Goal: Information Seeking & Learning: Learn about a topic

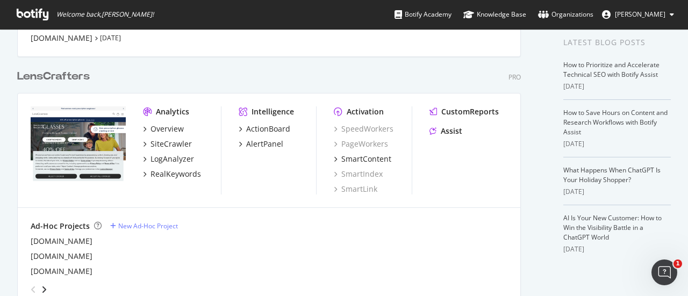
scroll to position [269, 0]
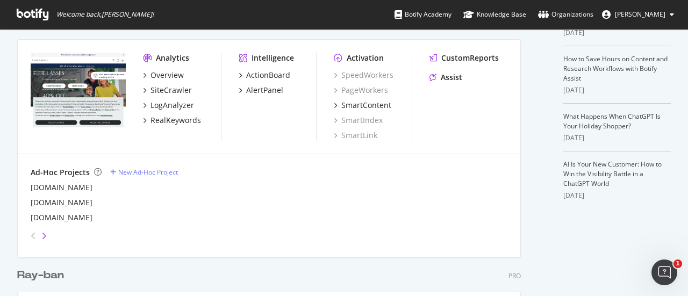
click at [43, 235] on icon "angle-right" at bounding box center [43, 236] width 5 height 9
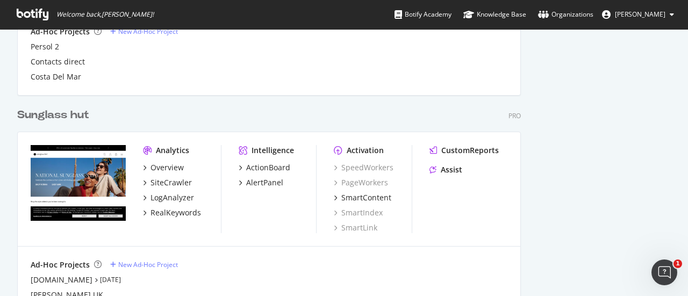
scroll to position [645, 0]
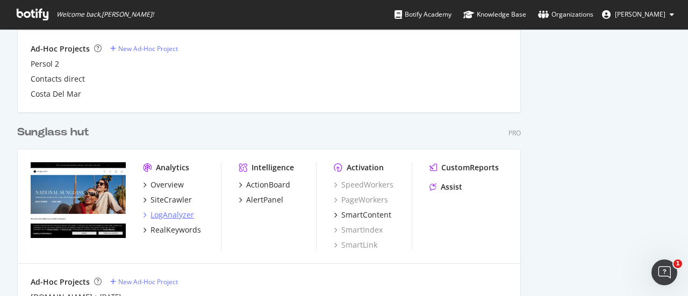
click at [171, 214] on div "LogAnalyzer" at bounding box center [173, 215] width 44 height 11
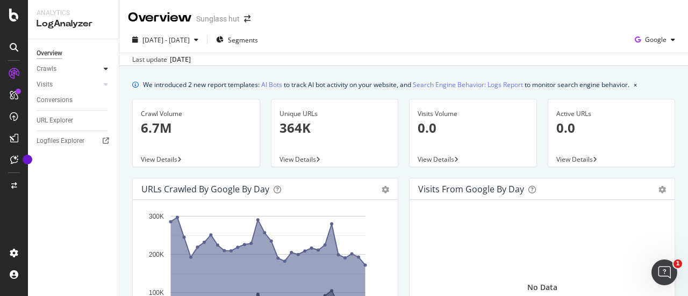
click at [103, 71] on div at bounding box center [106, 68] width 11 height 11
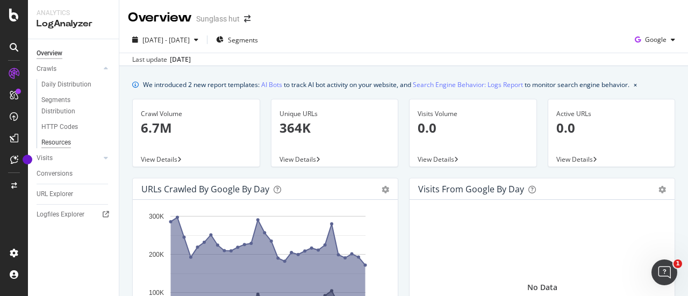
click at [61, 140] on div "Resources" at bounding box center [56, 142] width 30 height 11
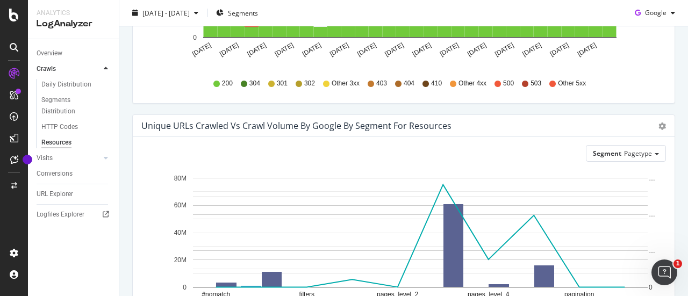
scroll to position [253, 0]
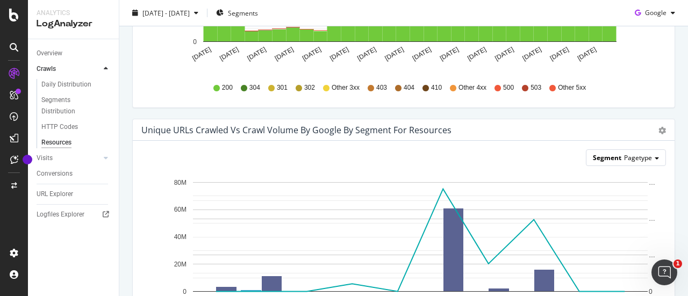
click at [629, 160] on span "Pagetype" at bounding box center [638, 157] width 28 height 9
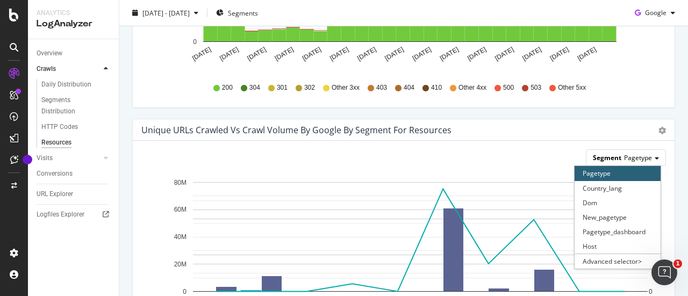
click at [629, 160] on span "Pagetype" at bounding box center [638, 157] width 28 height 9
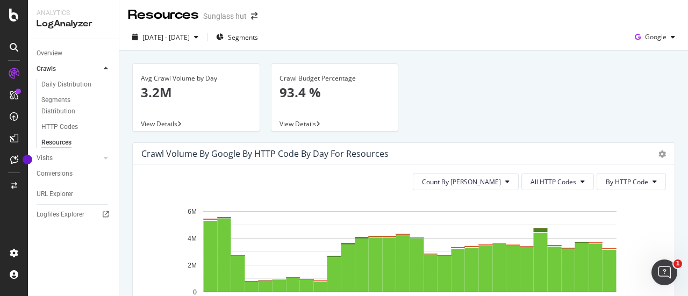
scroll to position [0, 0]
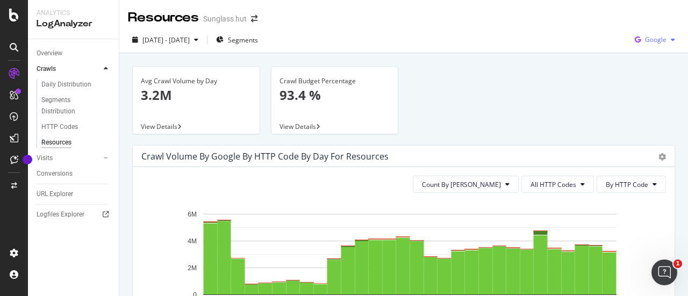
click at [658, 35] on span "Google" at bounding box center [656, 39] width 22 height 9
click at [552, 34] on div "2025 Aug. 31st - Sep. 29th Segments Google" at bounding box center [403, 42] width 569 height 22
click at [61, 48] on div "Overview" at bounding box center [50, 53] width 26 height 11
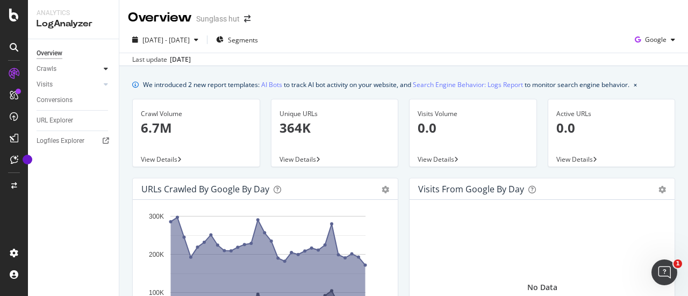
click at [108, 67] on icon at bounding box center [106, 69] width 4 height 6
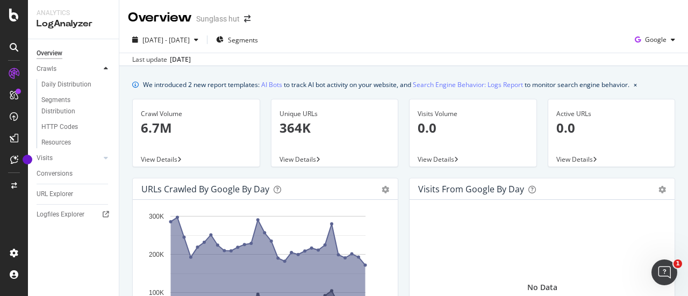
click at [108, 67] on icon at bounding box center [106, 69] width 4 height 6
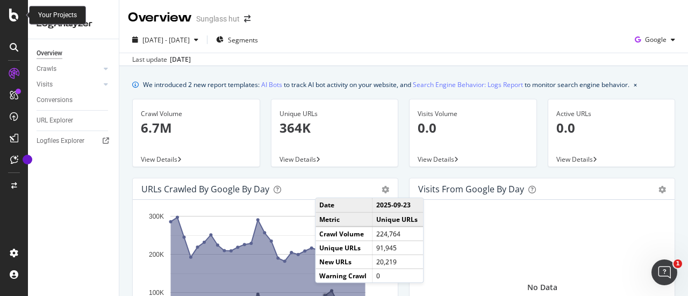
click at [23, 16] on div at bounding box center [14, 15] width 26 height 13
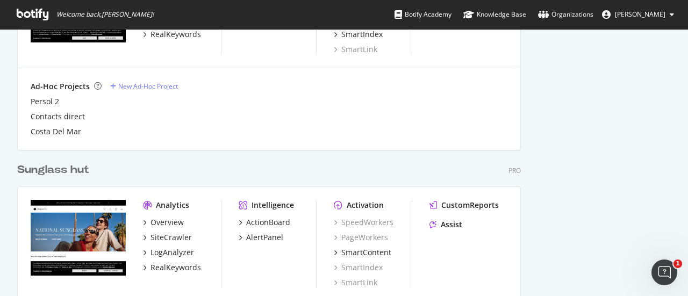
scroll to position [699, 0]
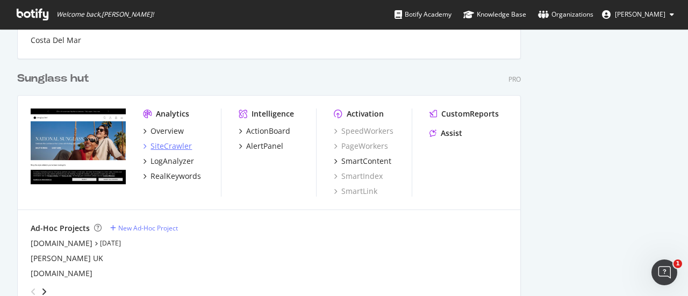
click at [164, 144] on div "SiteCrawler" at bounding box center [171, 146] width 41 height 11
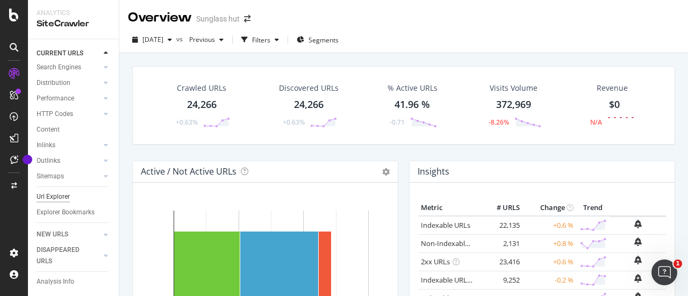
scroll to position [75, 0]
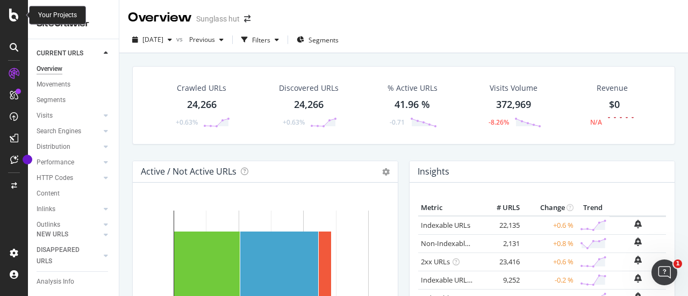
click at [18, 13] on icon at bounding box center [14, 15] width 10 height 13
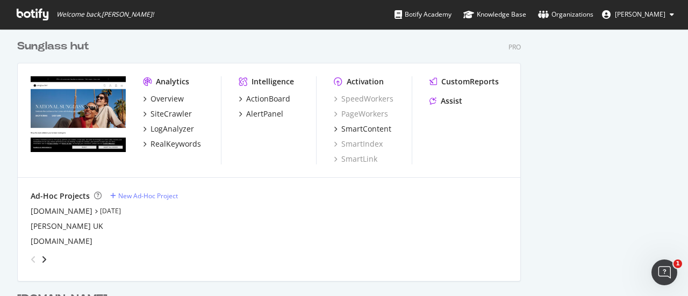
scroll to position [753, 0]
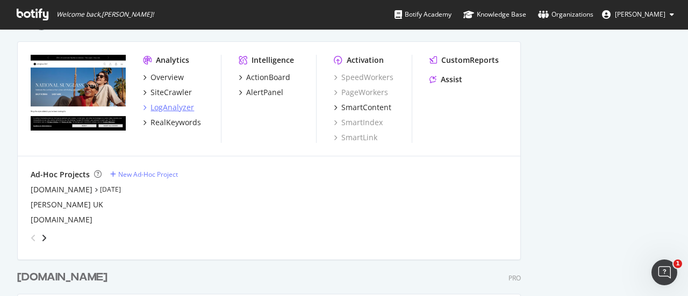
click at [172, 109] on div "LogAnalyzer" at bounding box center [173, 107] width 44 height 11
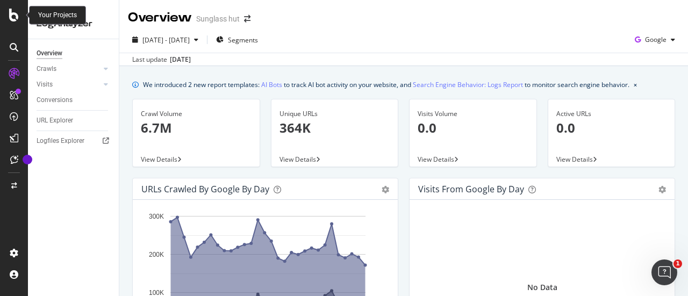
click at [13, 18] on icon at bounding box center [14, 15] width 10 height 13
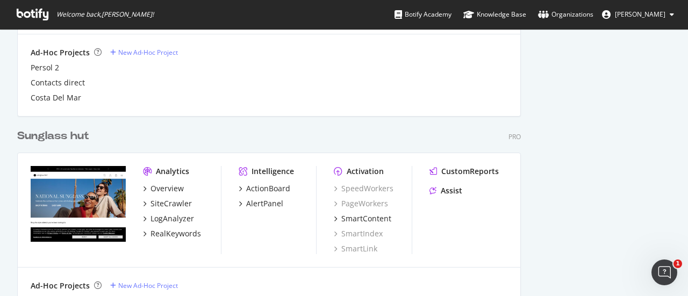
scroll to position [699, 0]
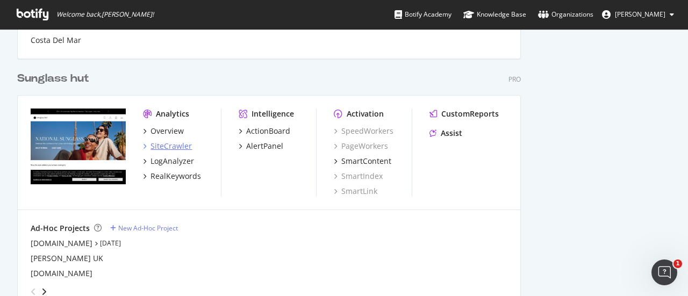
click at [176, 149] on div "SiteCrawler" at bounding box center [171, 146] width 41 height 11
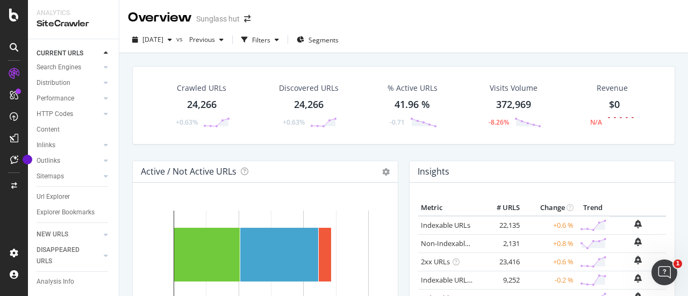
scroll to position [75, 0]
click at [59, 191] on div "Url Explorer" at bounding box center [53, 196] width 33 height 11
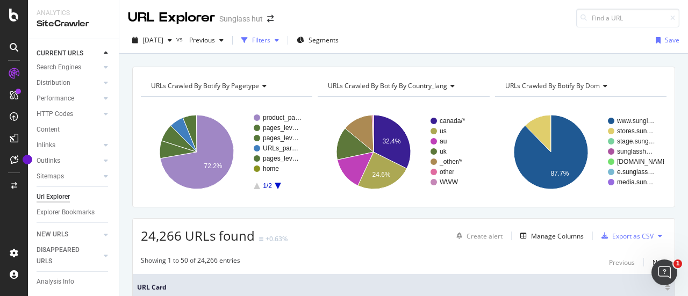
click at [270, 40] on div "Filters" at bounding box center [261, 39] width 18 height 9
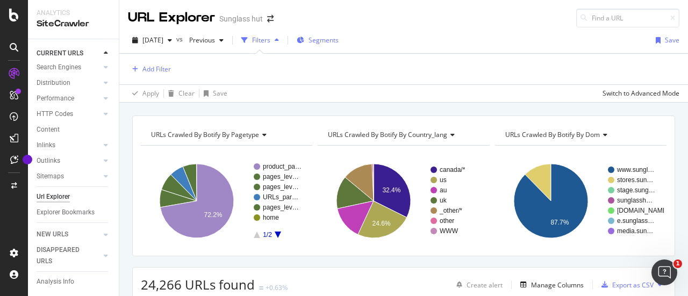
click at [339, 41] on span "Segments" at bounding box center [324, 39] width 30 height 9
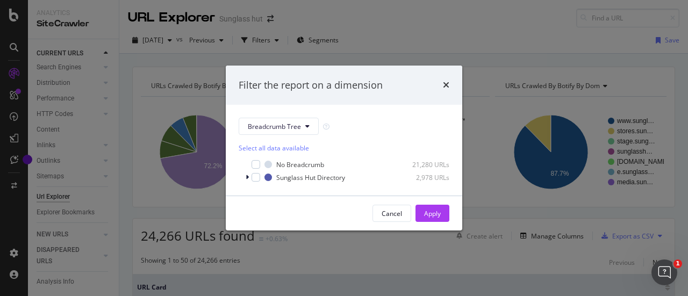
click at [449, 85] on div "Filter the report on a dimension" at bounding box center [344, 86] width 237 height 40
click at [445, 85] on icon "times" at bounding box center [446, 85] width 6 height 9
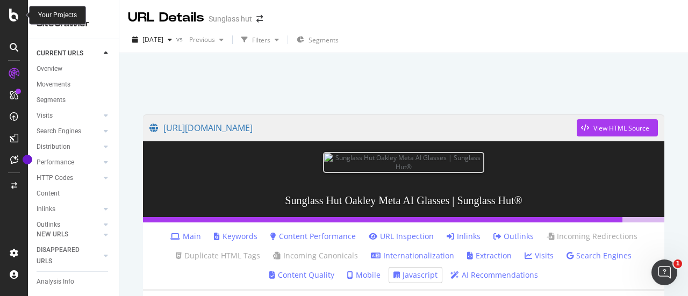
click at [13, 10] on icon at bounding box center [14, 15] width 10 height 13
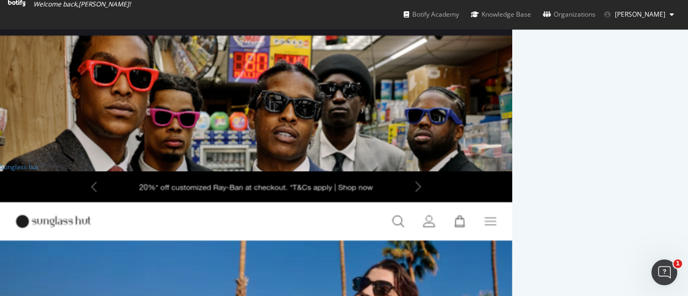
scroll to position [645, 0]
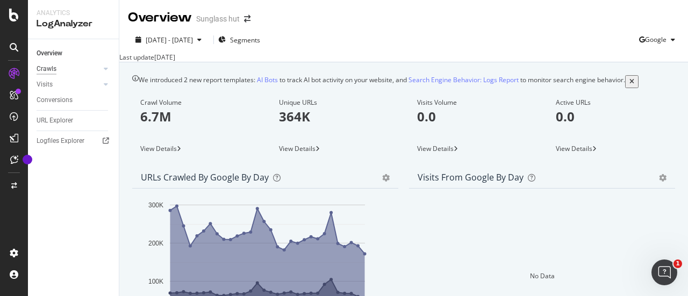
click at [53, 68] on div "Crawls" at bounding box center [47, 68] width 20 height 11
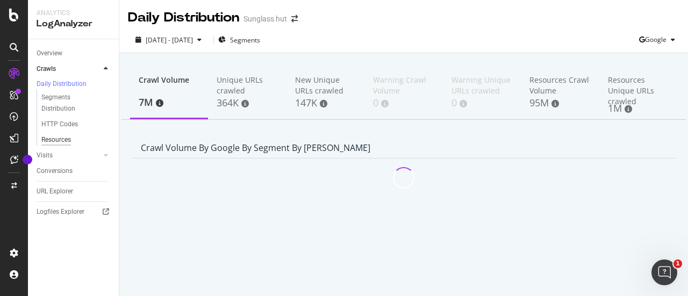
click at [69, 141] on div "Resources" at bounding box center [56, 139] width 30 height 11
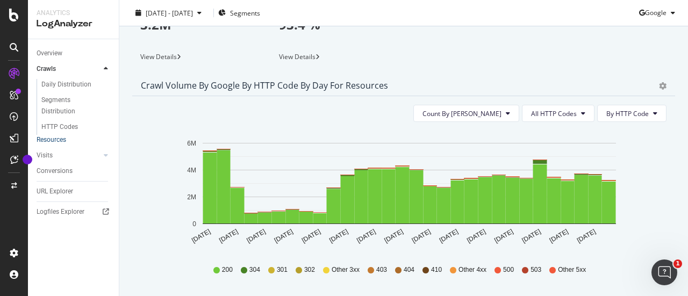
scroll to position [54, 0]
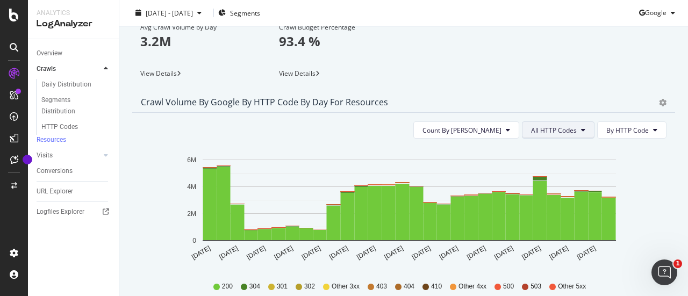
click at [568, 132] on span "All HTTP Codes" at bounding box center [554, 130] width 46 height 9
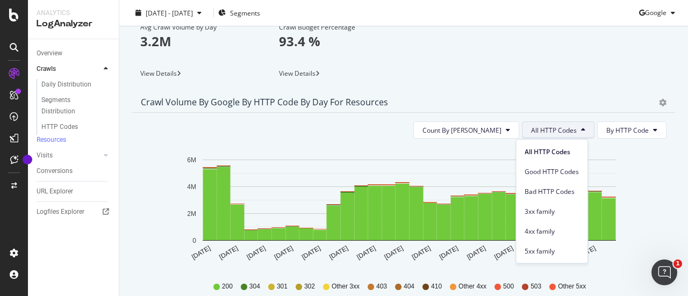
click at [568, 132] on span "All HTTP Codes" at bounding box center [554, 130] width 46 height 9
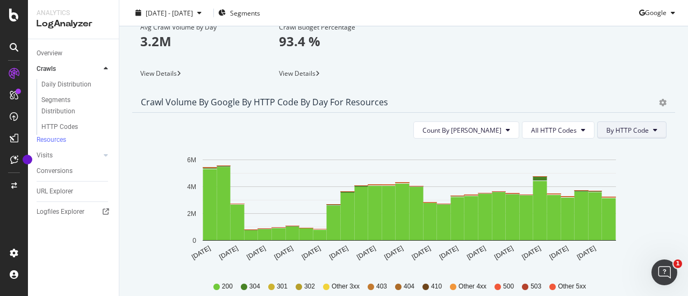
click at [614, 132] on span "By HTTP Code" at bounding box center [627, 130] width 42 height 9
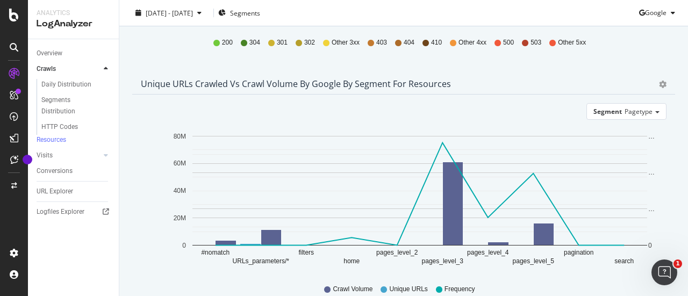
scroll to position [323, 0]
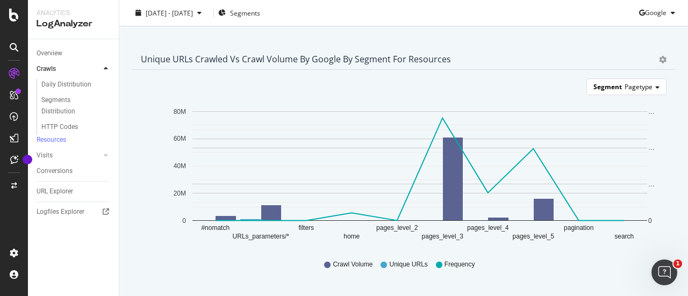
click at [615, 95] on div "Segment Pagetype" at bounding box center [626, 87] width 79 height 16
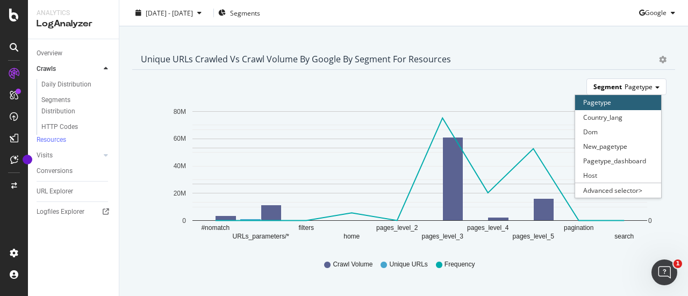
click at [615, 95] on div "Segment Pagetype" at bounding box center [626, 87] width 79 height 16
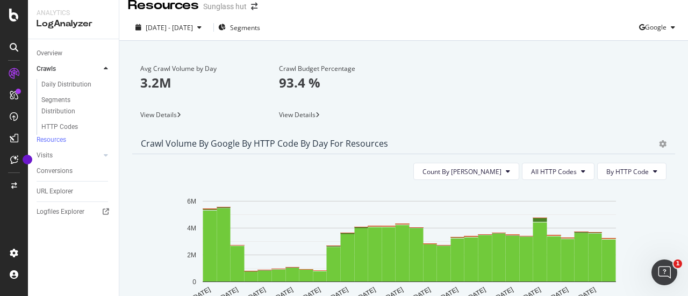
scroll to position [0, 0]
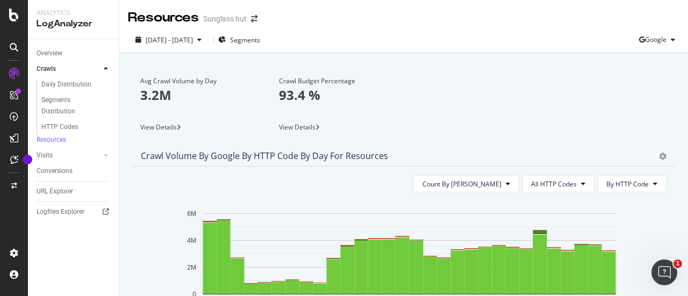
click at [188, 110] on div "Avg Crawl Volume by Day 3.2M" at bounding box center [196, 92] width 112 height 53
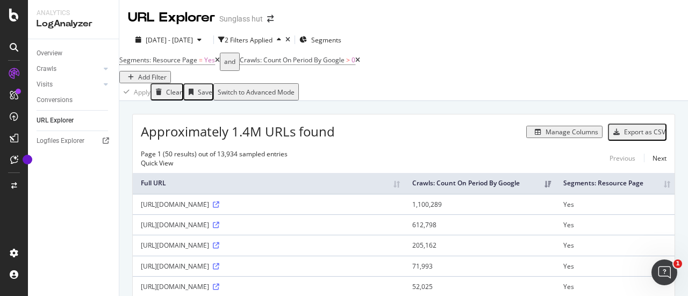
click at [167, 73] on div "Add Filter" at bounding box center [152, 77] width 28 height 9
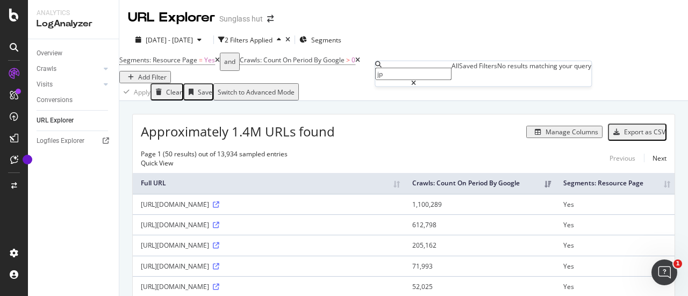
type input "j"
click at [503, 80] on div "URLs (Logs)" at bounding box center [521, 74] width 37 height 9
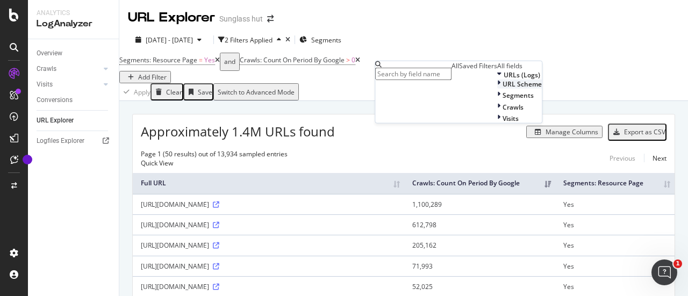
click at [503, 89] on span "URL Scheme" at bounding box center [522, 84] width 39 height 9
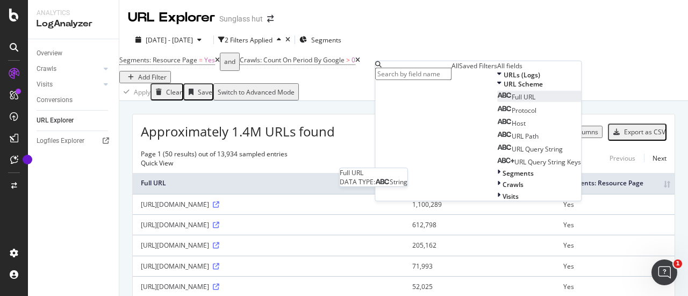
click at [512, 102] on span "Full URL" at bounding box center [524, 96] width 24 height 9
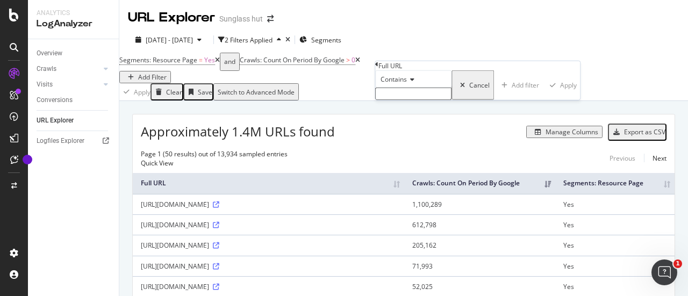
click at [417, 100] on input "text" at bounding box center [413, 94] width 76 height 12
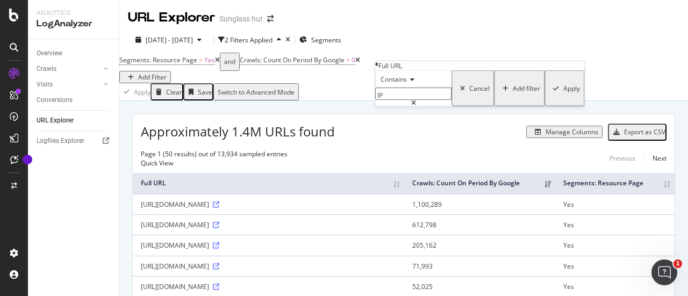
type input "j"
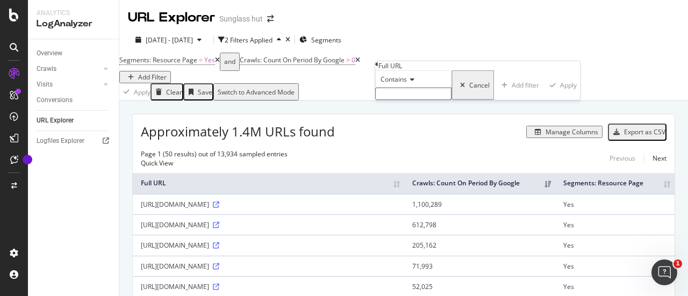
click at [402, 84] on span "Contains" at bounding box center [394, 79] width 26 height 9
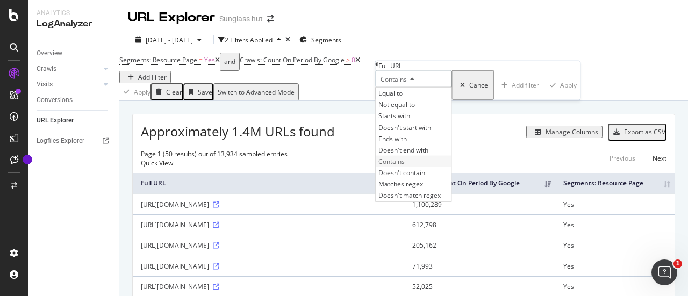
click at [419, 167] on div "Contains" at bounding box center [413, 161] width 75 height 11
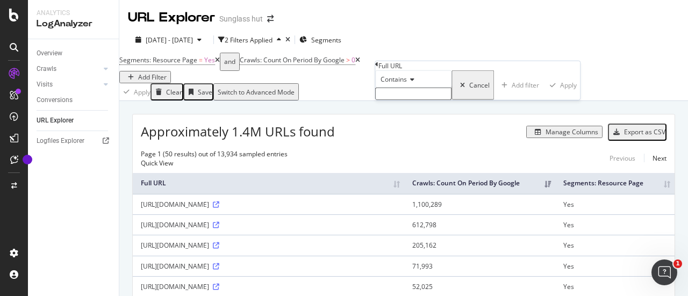
click at [415, 100] on input "text" at bounding box center [413, 94] width 76 height 12
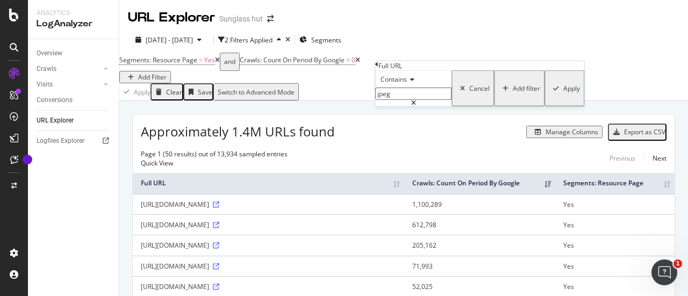
type input "jpeg"
click at [563, 93] on div "Apply" at bounding box center [571, 88] width 17 height 9
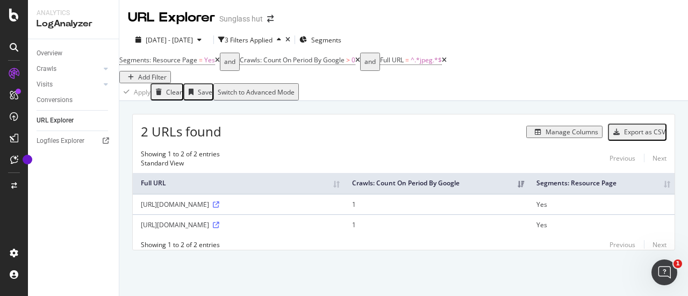
scroll to position [16, 0]
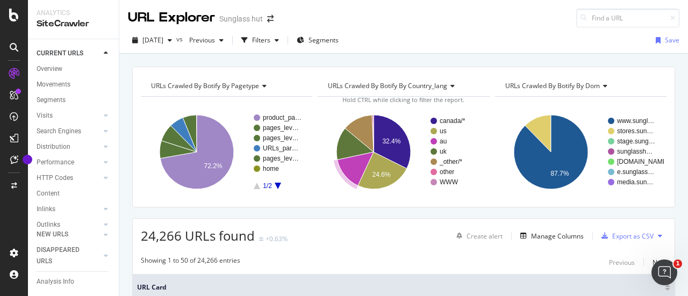
scroll to position [75, 0]
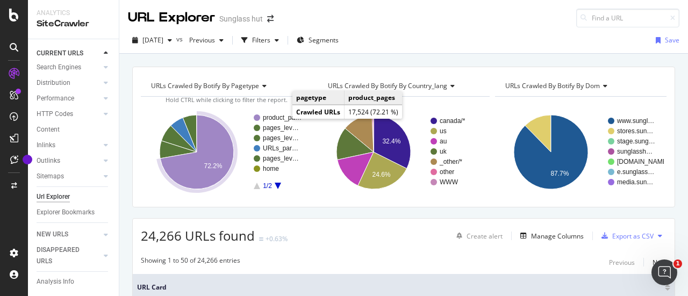
click at [282, 117] on rect "A chart." at bounding box center [282, 117] width 39 height 6
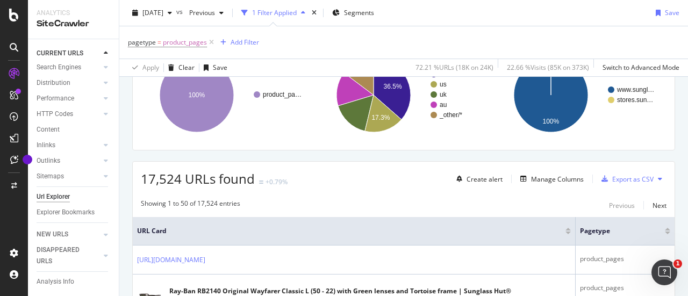
scroll to position [54, 0]
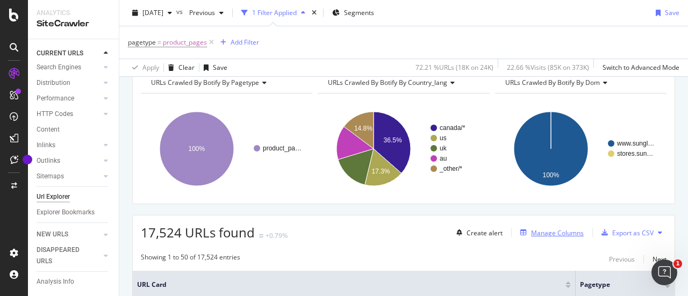
click at [535, 230] on div "Manage Columns" at bounding box center [557, 232] width 53 height 9
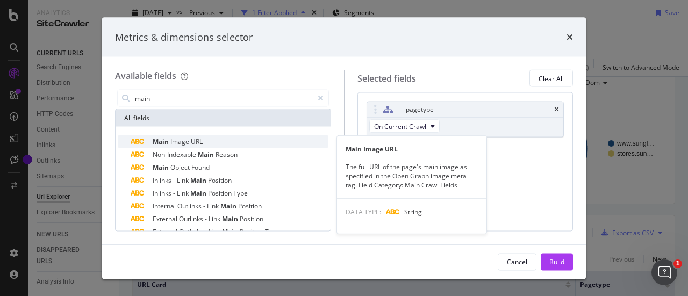
type input "main"
click at [189, 142] on span "Image" at bounding box center [180, 141] width 20 height 9
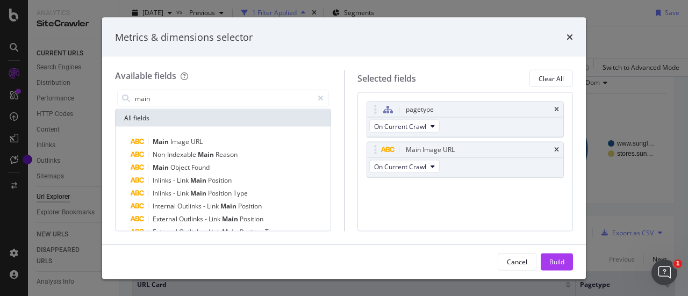
drag, startPoint x: 420, startPoint y: 30, endPoint x: 417, endPoint y: 51, distance: 21.1
click at [417, 51] on div "Metrics & dimensions selector" at bounding box center [344, 37] width 484 height 40
click at [555, 264] on div "Build" at bounding box center [556, 261] width 15 height 9
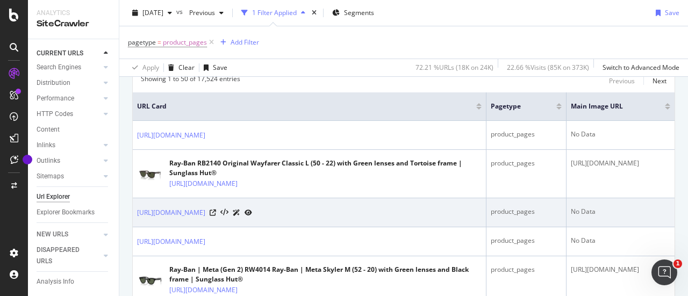
scroll to position [215, 0]
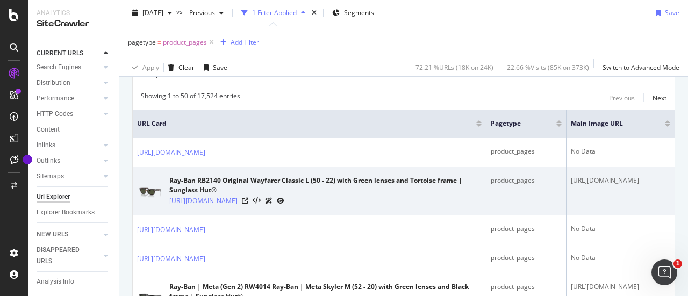
drag, startPoint x: 489, startPoint y: 180, endPoint x: 561, endPoint y: 180, distance: 72.6
click at [571, 180] on div "[URL][DOMAIN_NAME]" at bounding box center [620, 181] width 99 height 10
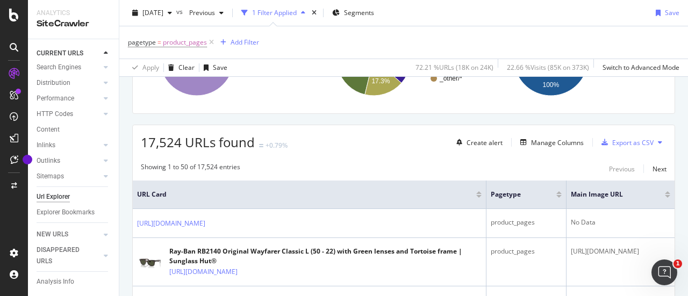
scroll to position [161, 0]
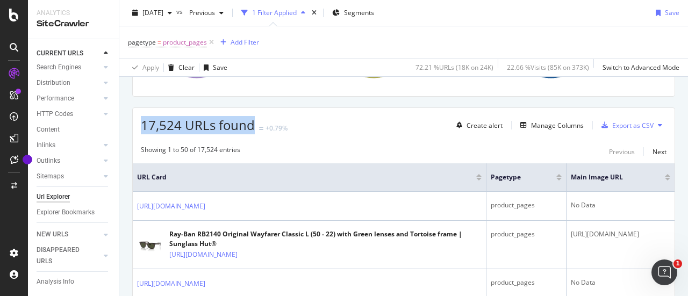
drag, startPoint x: 141, startPoint y: 125, endPoint x: 250, endPoint y: 124, distance: 109.1
click at [250, 124] on span "17,524 URLs found" at bounding box center [198, 125] width 114 height 18
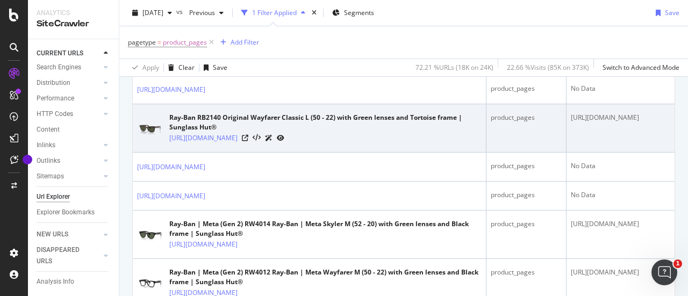
scroll to position [269, 0]
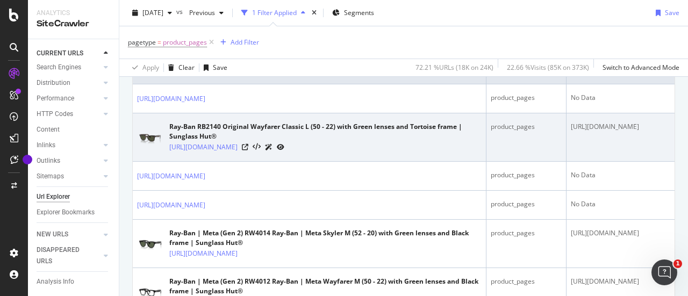
drag, startPoint x: 466, startPoint y: 123, endPoint x: 632, endPoint y: 152, distance: 169.1
click at [632, 152] on td "https://assets2.sunglasshut.com/cdn-record-files-pi/2f7b6cf2-d082-4714-8d3c-a35…" at bounding box center [621, 137] width 108 height 48
click at [248, 150] on icon at bounding box center [245, 147] width 6 height 6
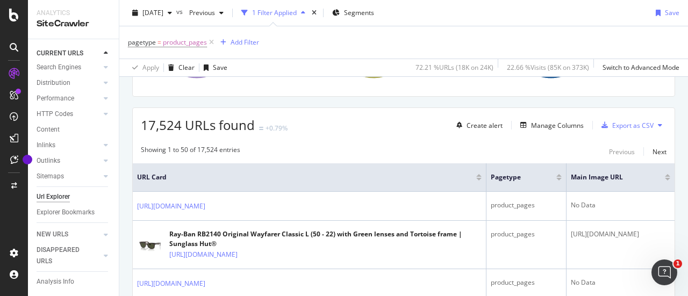
scroll to position [215, 0]
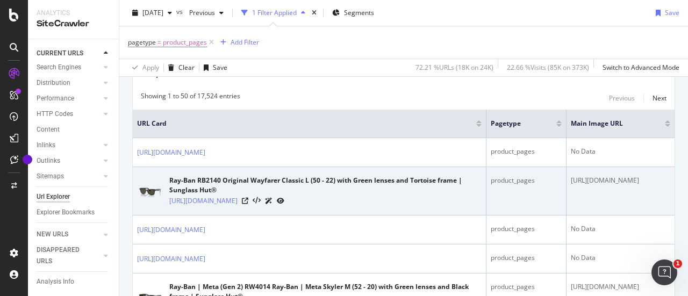
drag, startPoint x: 466, startPoint y: 179, endPoint x: 621, endPoint y: 201, distance: 156.8
click at [621, 185] on div "https://assets2.sunglasshut.com/cdn-record-files-pi/2f7b6cf2-d082-4714-8d3c-a35…" at bounding box center [620, 181] width 99 height 10
click at [216, 203] on link "[URL][DOMAIN_NAME]" at bounding box center [203, 201] width 68 height 11
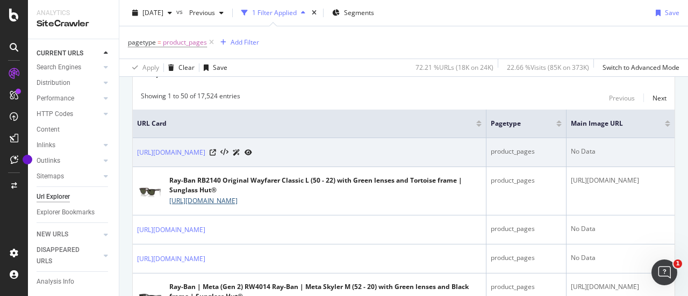
scroll to position [0, 0]
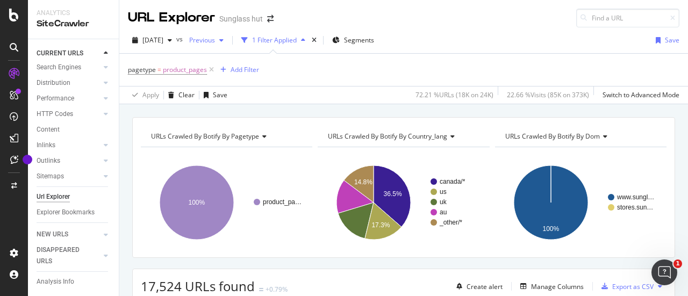
click at [215, 38] on span "Previous" at bounding box center [200, 39] width 30 height 9
click at [439, 54] on div "pagetype = product_pages Add Filter" at bounding box center [404, 70] width 552 height 32
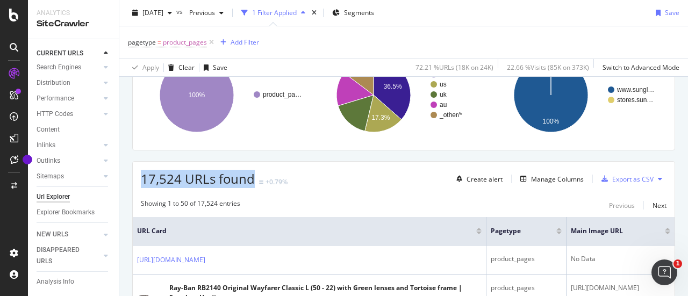
drag, startPoint x: 144, startPoint y: 178, endPoint x: 252, endPoint y: 176, distance: 108.6
click at [252, 176] on span "17,524 URLs found" at bounding box center [198, 179] width 114 height 18
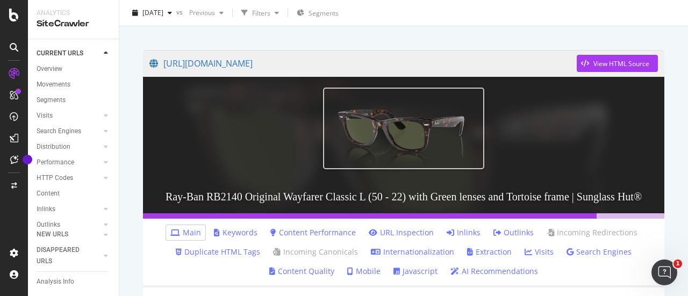
scroll to position [98, 0]
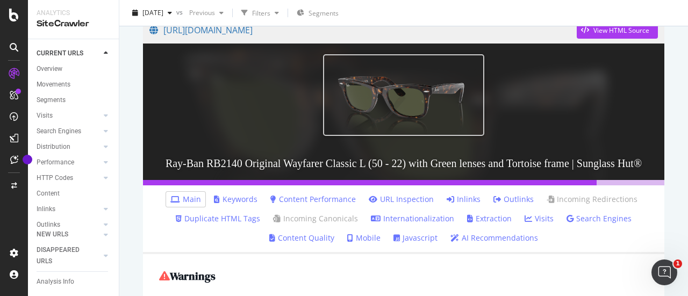
click at [402, 244] on link "Javascript" at bounding box center [415, 238] width 44 height 11
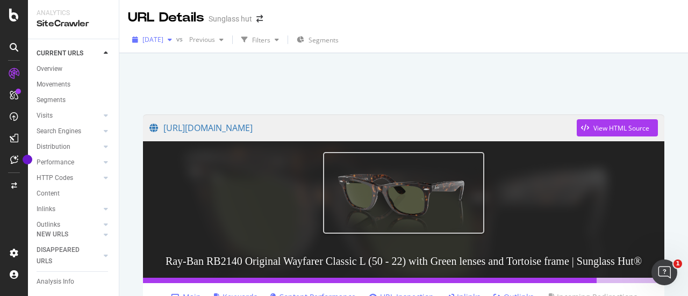
click at [163, 37] on span "[DATE]" at bounding box center [152, 39] width 21 height 9
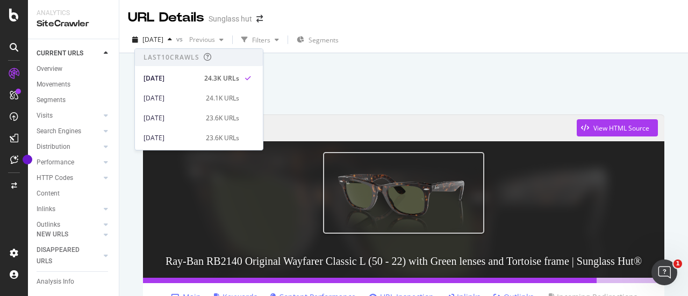
click at [413, 28] on div "2025 Sep. 28th vs Previous Filters Segments" at bounding box center [403, 40] width 569 height 26
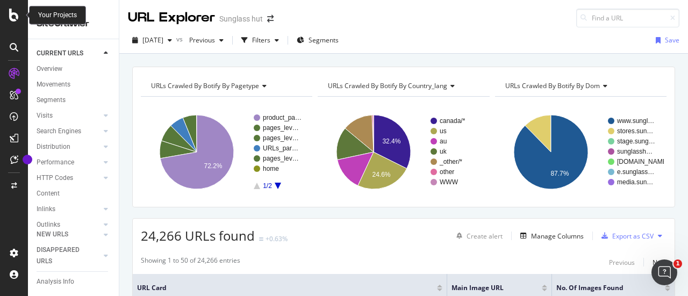
click at [17, 21] on icon at bounding box center [14, 15] width 10 height 13
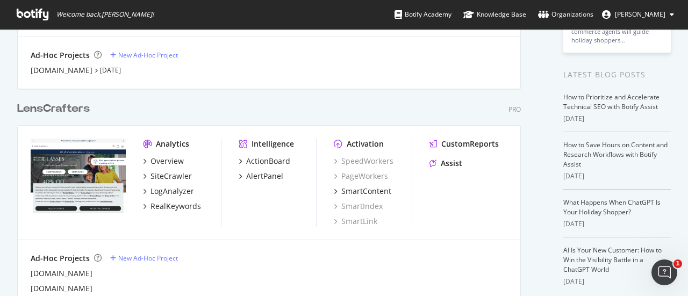
scroll to position [269, 0]
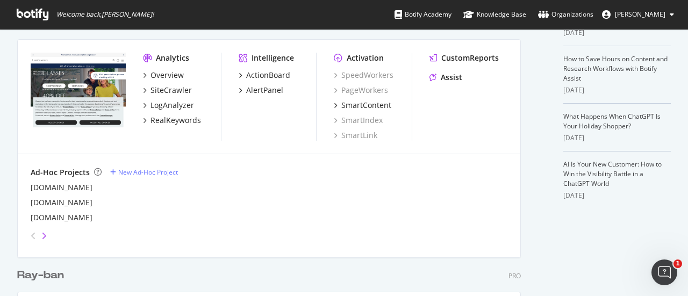
click at [44, 234] on icon "angle-right" at bounding box center [43, 236] width 5 height 9
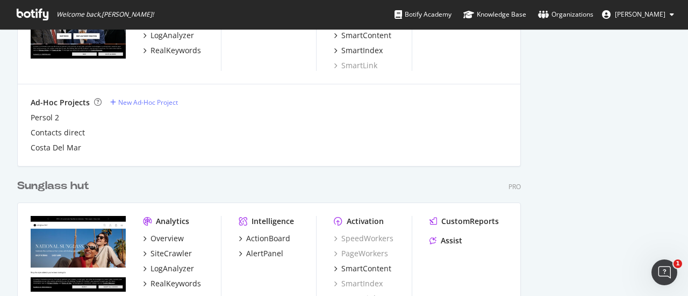
scroll to position [753, 0]
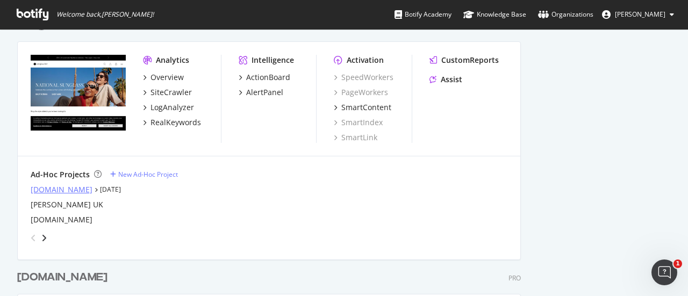
click at [76, 188] on div "[DOMAIN_NAME]" at bounding box center [62, 189] width 62 height 11
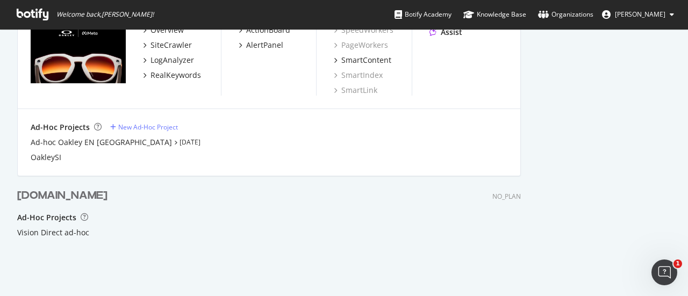
scroll to position [1075, 0]
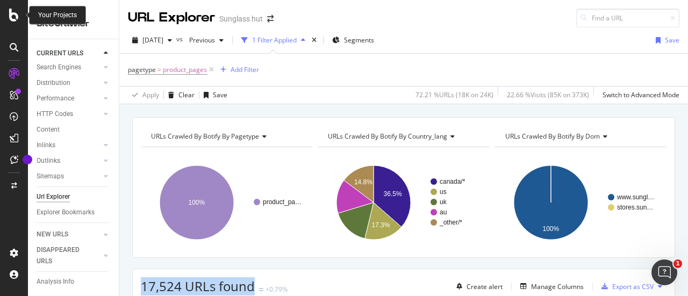
click at [10, 15] on icon at bounding box center [14, 15] width 10 height 13
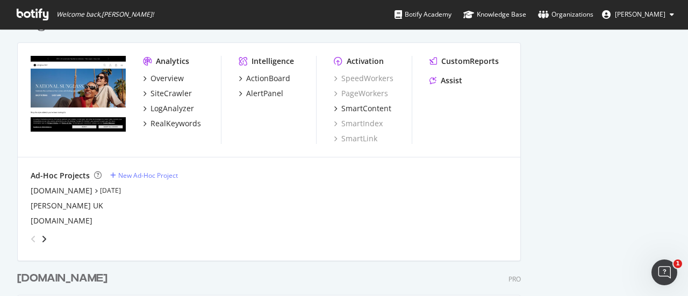
scroll to position [753, 0]
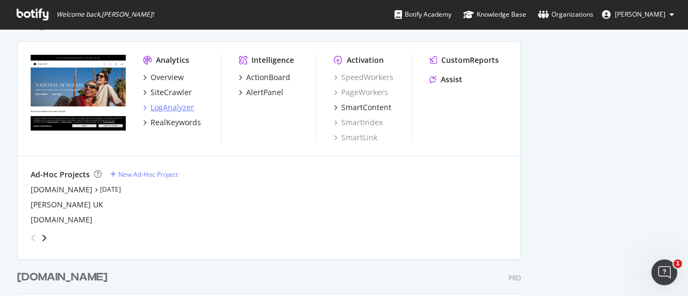
click at [168, 106] on div "LogAnalyzer" at bounding box center [173, 107] width 44 height 11
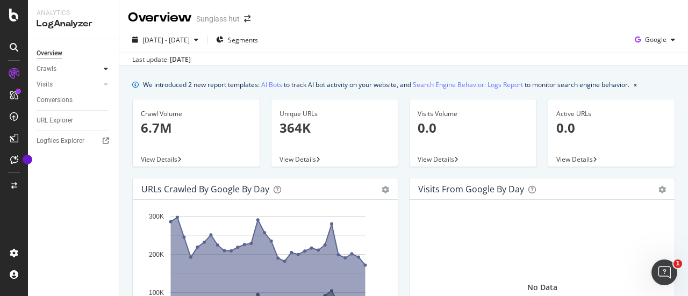
click at [106, 70] on icon at bounding box center [106, 69] width 4 height 6
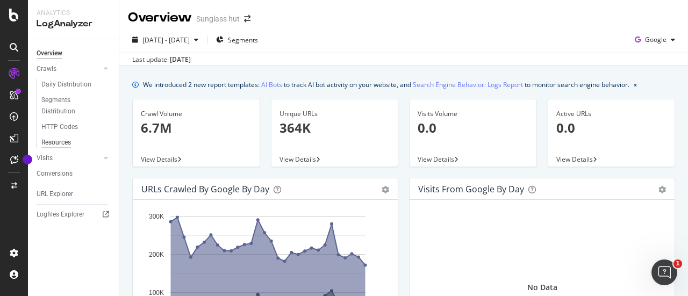
click at [69, 138] on div "Resources" at bounding box center [56, 142] width 30 height 11
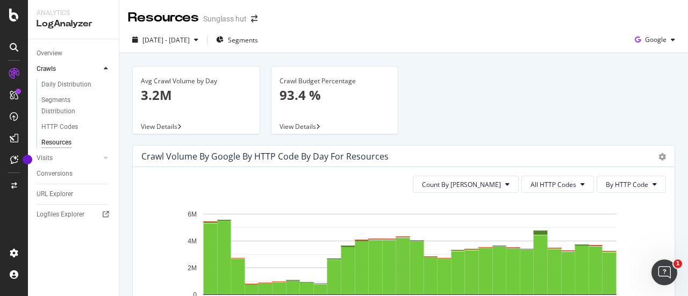
click at [200, 106] on div "Avg Crawl Volume by Day 3.2M" at bounding box center [196, 93] width 111 height 52
click at [199, 77] on div "Avg Crawl Volume by Day" at bounding box center [196, 81] width 111 height 10
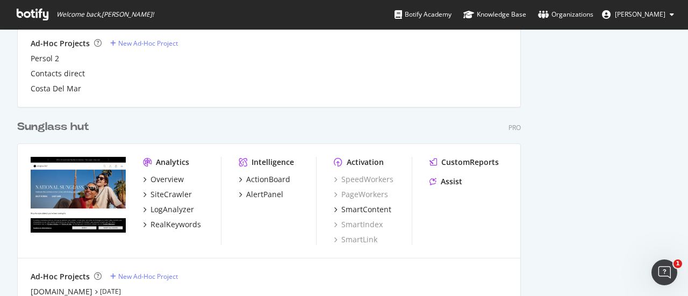
scroll to position [699, 0]
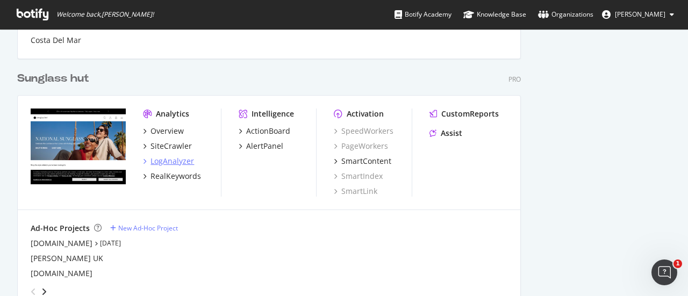
click at [177, 162] on div "LogAnalyzer" at bounding box center [173, 161] width 44 height 11
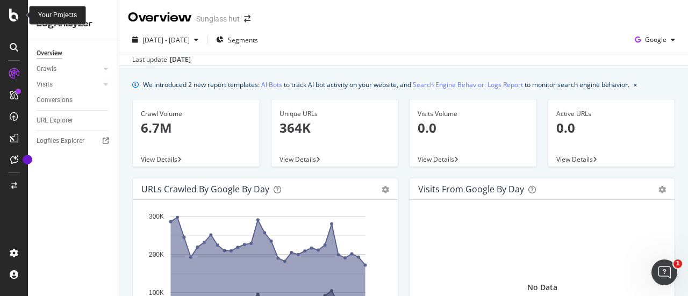
click at [21, 18] on div at bounding box center [14, 15] width 26 height 13
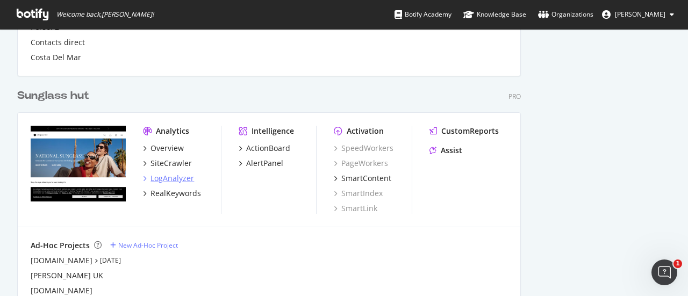
scroll to position [699, 0]
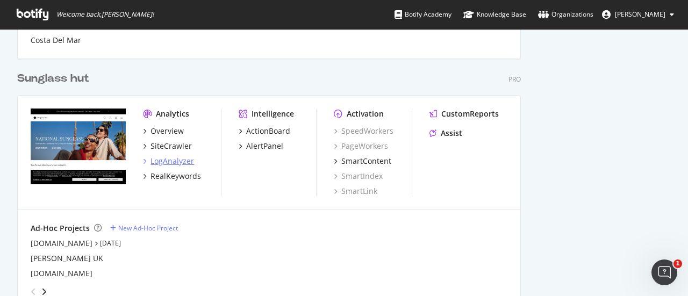
click at [183, 159] on div "LogAnalyzer" at bounding box center [173, 161] width 44 height 11
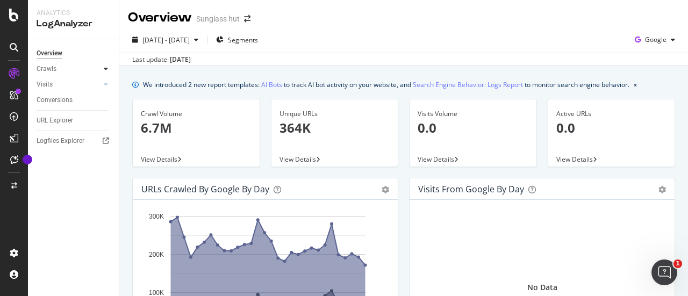
click at [108, 71] on div at bounding box center [106, 68] width 11 height 11
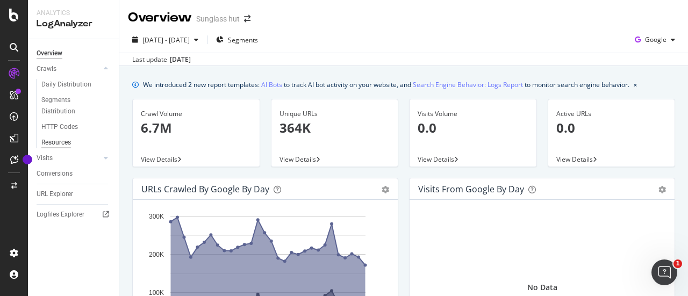
click at [69, 142] on div "Resources" at bounding box center [56, 142] width 30 height 11
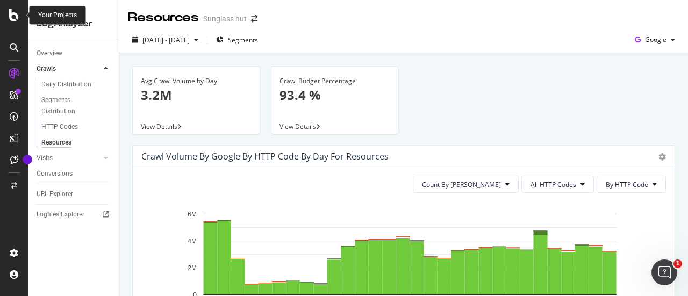
click at [19, 13] on div at bounding box center [14, 15] width 26 height 13
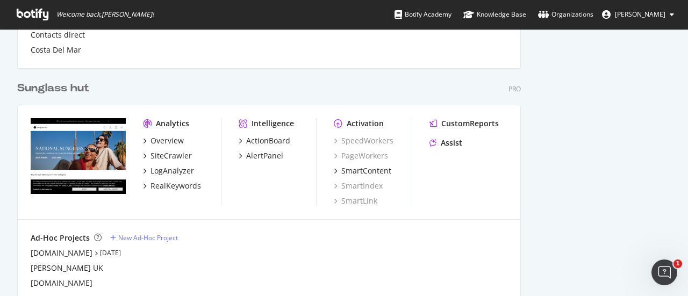
scroll to position [699, 0]
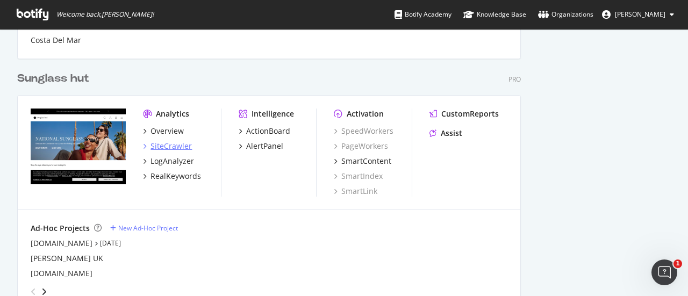
click at [178, 144] on div "SiteCrawler" at bounding box center [171, 146] width 41 height 11
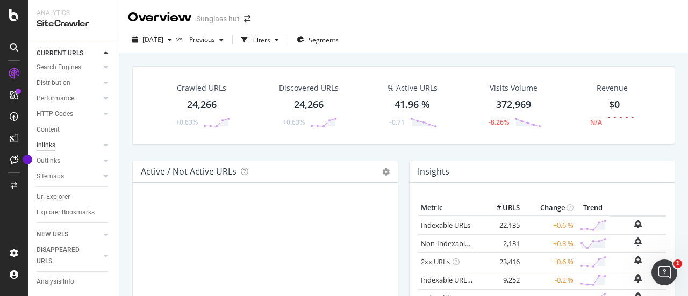
scroll to position [75, 0]
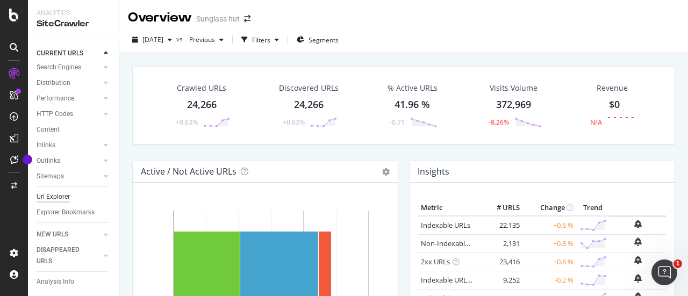
click at [56, 191] on div "Url Explorer" at bounding box center [53, 196] width 33 height 11
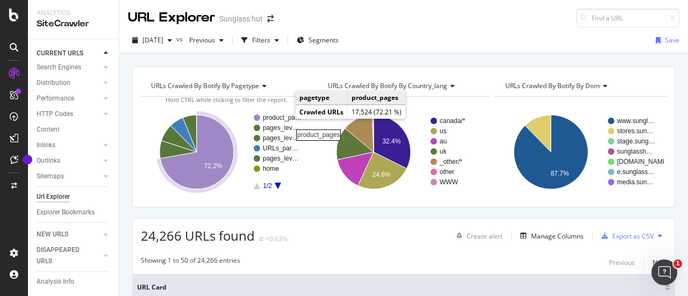
click at [284, 117] on rect "A chart." at bounding box center [282, 117] width 39 height 6
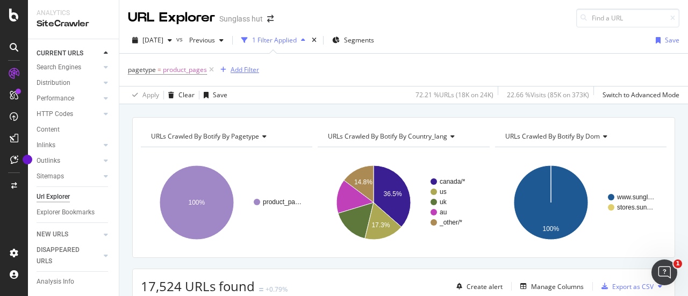
click at [247, 74] on div "Add Filter" at bounding box center [237, 70] width 43 height 12
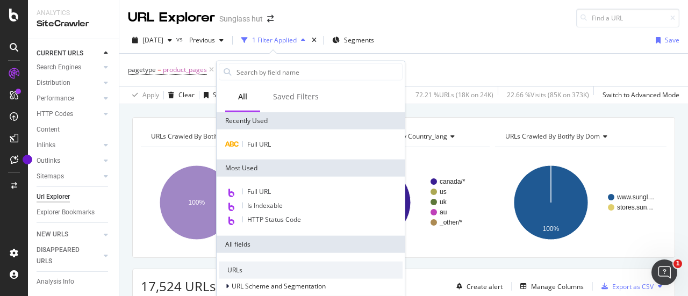
click at [462, 73] on div "pagetype = product_pages Add Filter" at bounding box center [404, 70] width 552 height 32
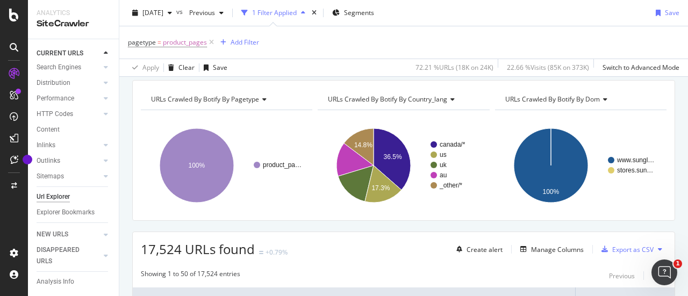
scroll to position [54, 0]
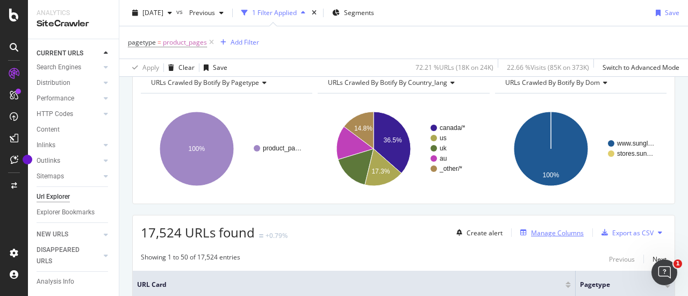
click at [561, 233] on div "Manage Columns" at bounding box center [557, 232] width 53 height 9
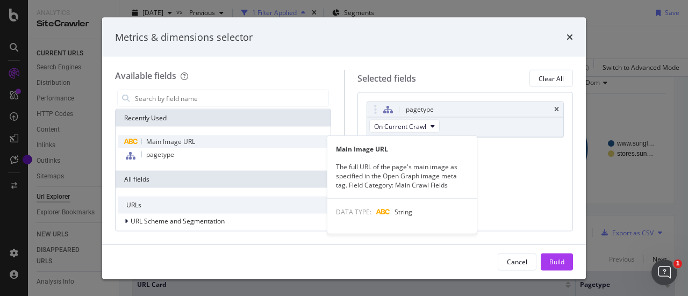
click at [177, 146] on span "Main Image URL" at bounding box center [170, 141] width 49 height 9
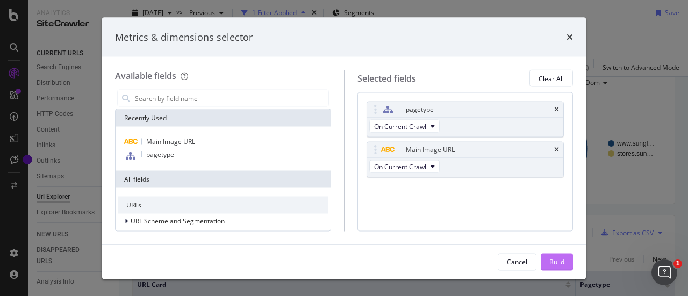
click at [561, 264] on div "Build" at bounding box center [556, 261] width 15 height 9
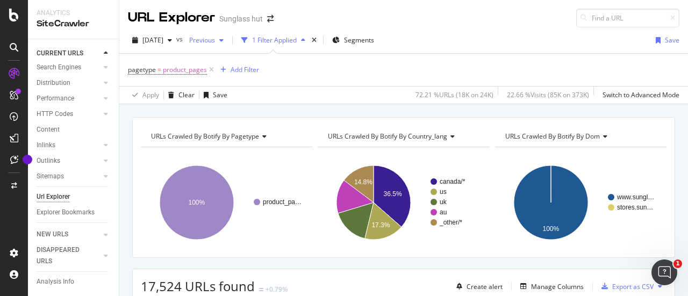
click at [215, 42] on span "Previous" at bounding box center [200, 39] width 30 height 9
click at [567, 62] on div "pagetype = product_pages Add Filter" at bounding box center [404, 70] width 552 height 32
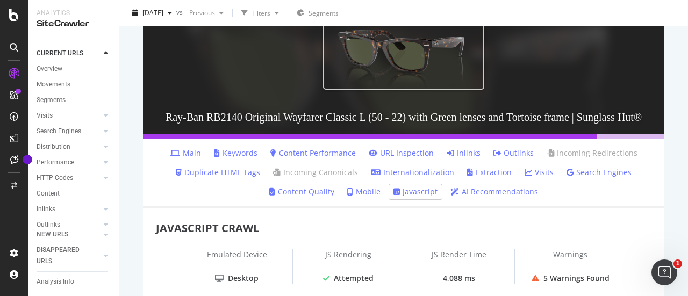
scroll to position [161, 0]
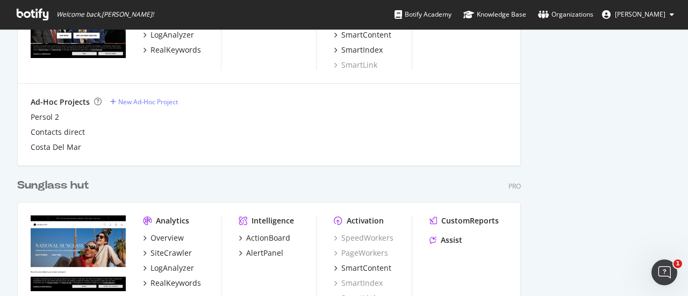
scroll to position [699, 0]
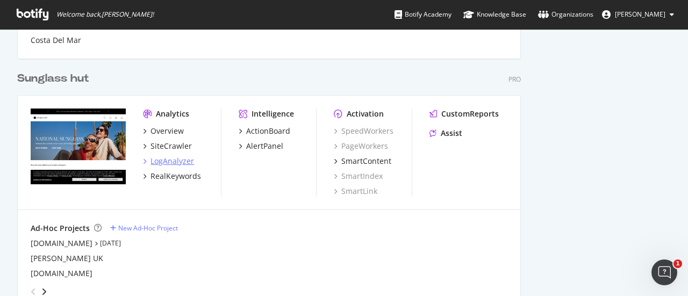
click at [170, 158] on div "LogAnalyzer" at bounding box center [173, 161] width 44 height 11
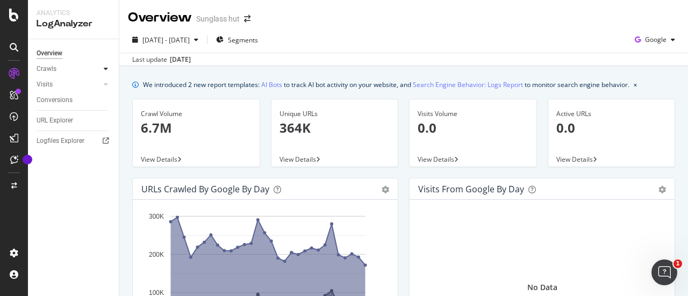
click at [103, 64] on div at bounding box center [106, 68] width 11 height 11
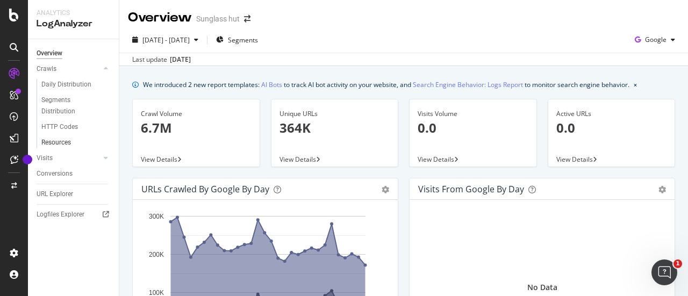
click at [73, 141] on link "Resources" at bounding box center [76, 142] width 70 height 11
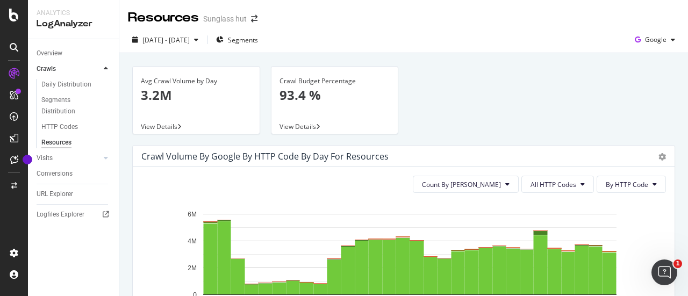
click at [232, 89] on p "3.2M" at bounding box center [196, 95] width 111 height 18
